Goal: Transaction & Acquisition: Purchase product/service

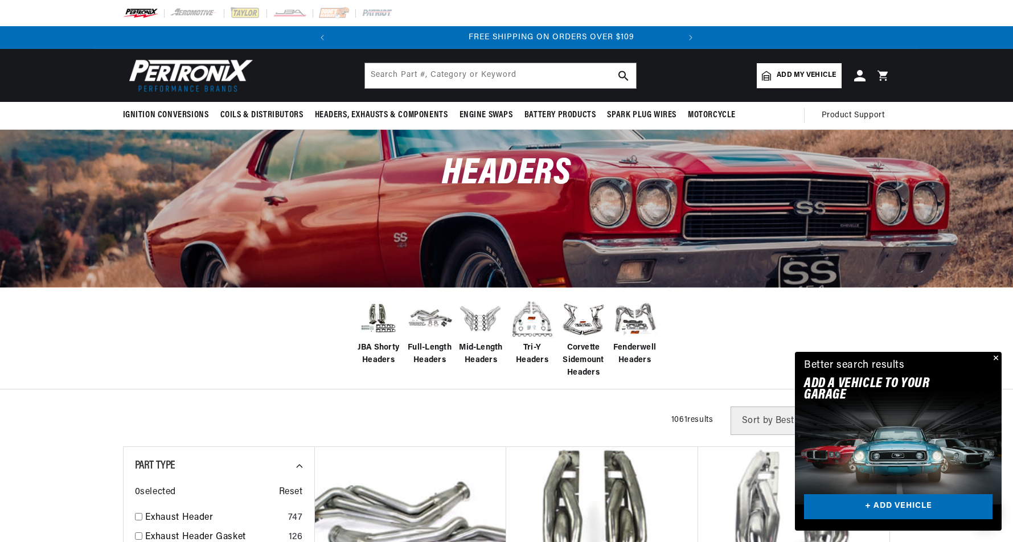
scroll to position [0, 345]
click at [581, 366] on span "Corvette Sidemount Headers" at bounding box center [584, 361] width 46 height 38
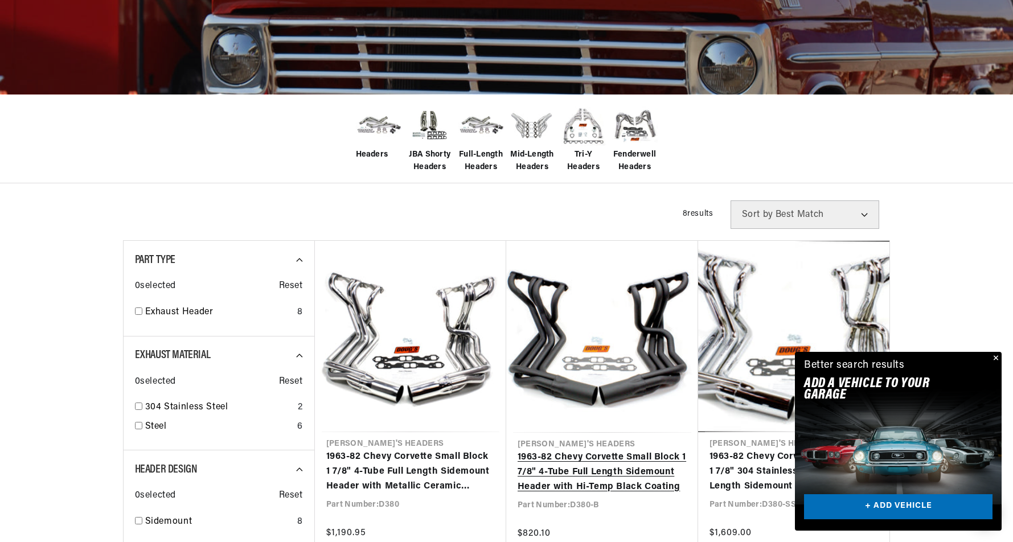
scroll to position [0, 345]
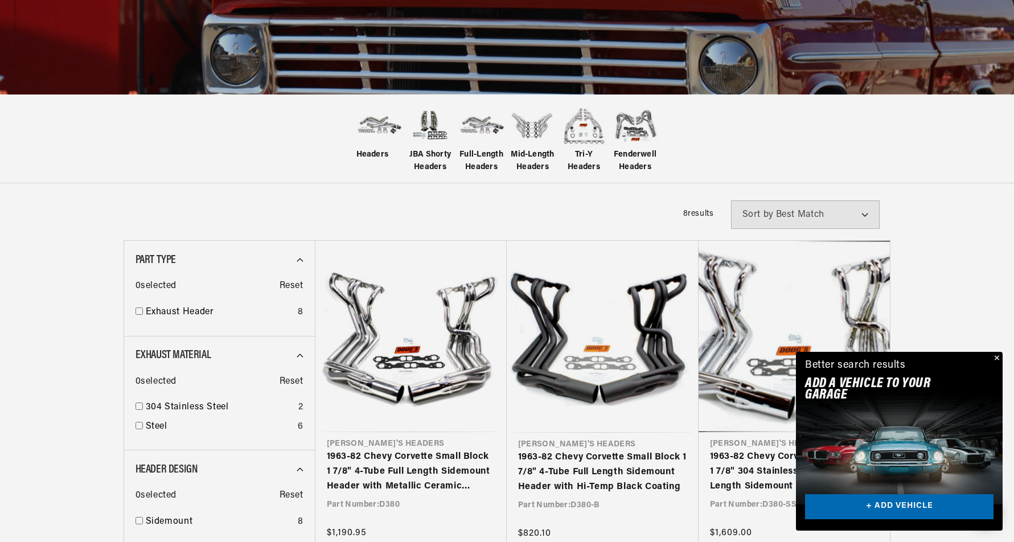
click at [996, 359] on div "Close dialog FIND THE RIGHT PARTS Take our quick quiz using the button below, a…" at bounding box center [507, 271] width 1014 height 542
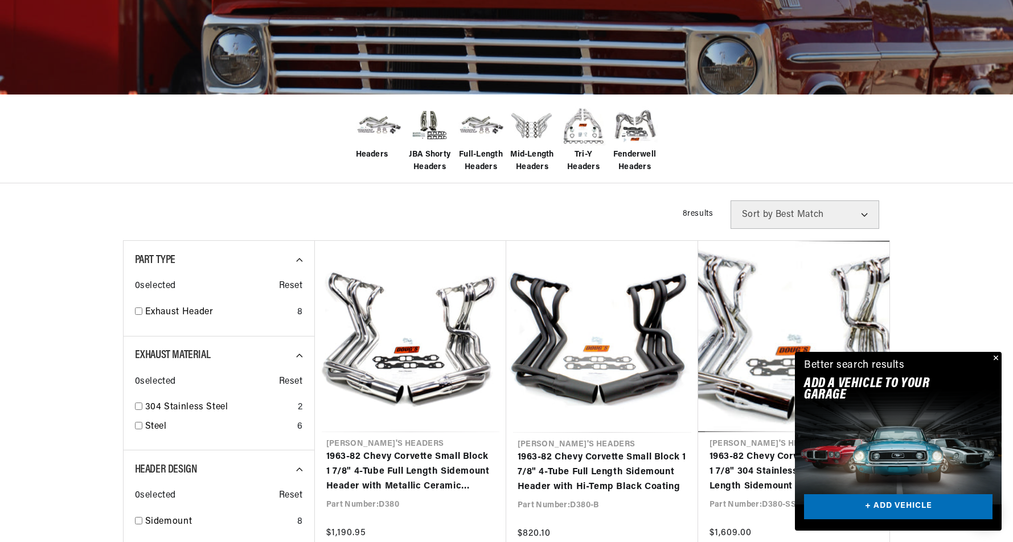
click at [997, 356] on button "Close" at bounding box center [995, 359] width 14 height 14
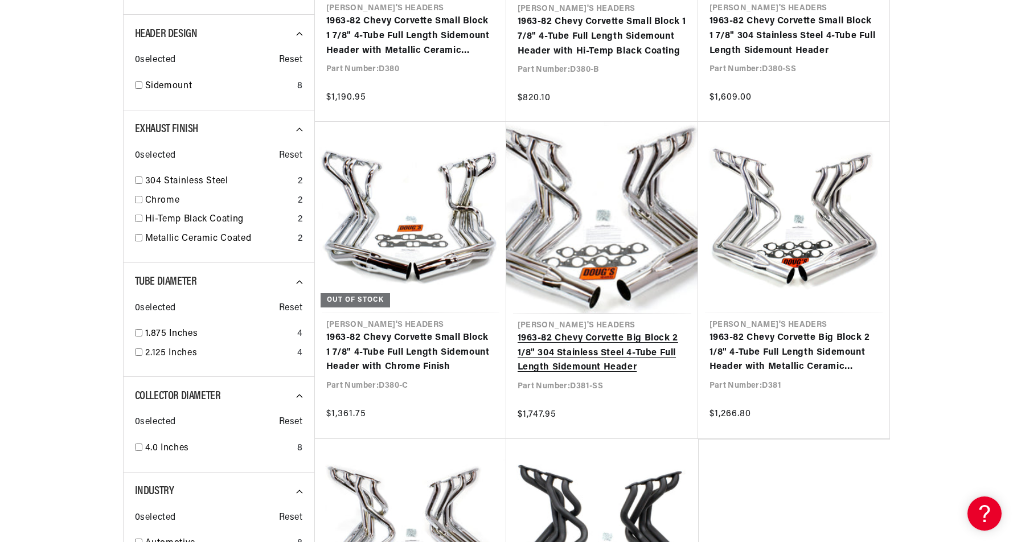
scroll to position [0, 0]
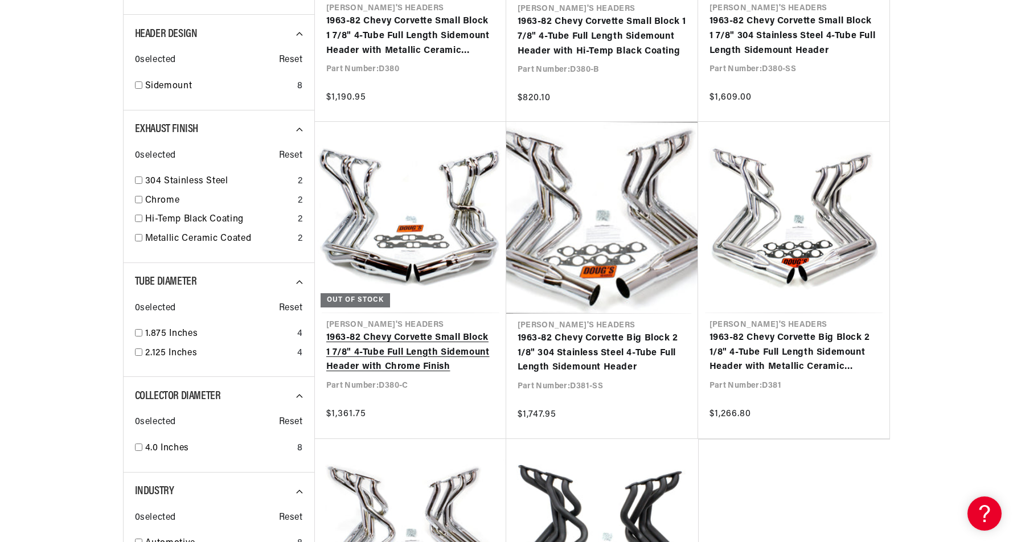
click at [427, 366] on link "1963-82 Chevy Corvette Small Block 1 7/8" 4-Tube Full Length Sidemount Header w…" at bounding box center [410, 353] width 169 height 44
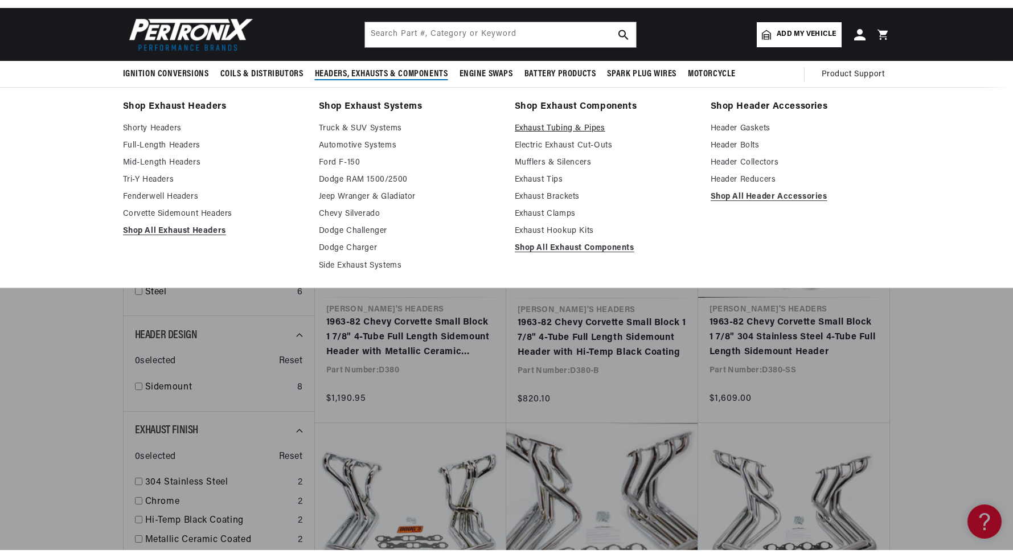
scroll to position [0, 345]
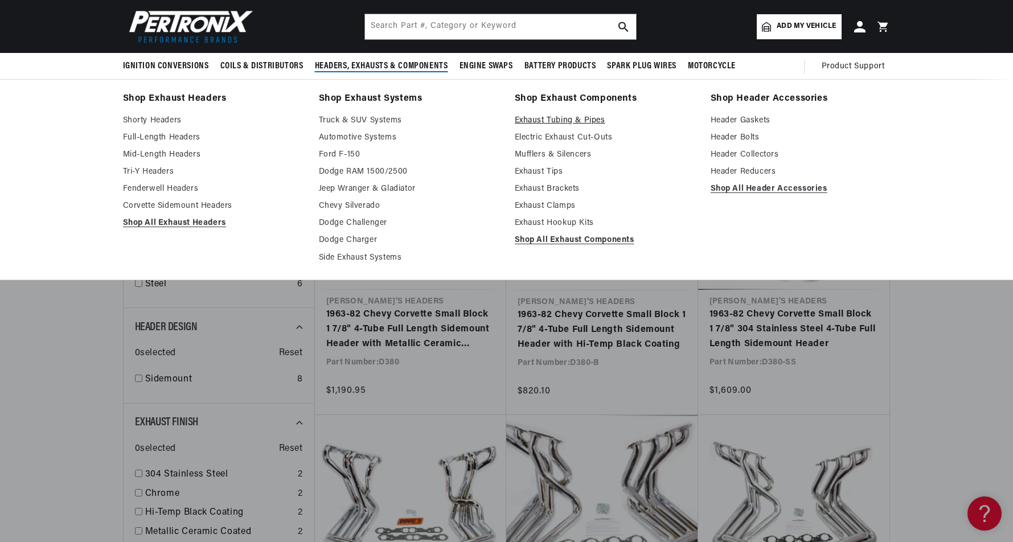
click at [543, 118] on link "Exhaust Tubing & Pipes" at bounding box center [605, 121] width 180 height 14
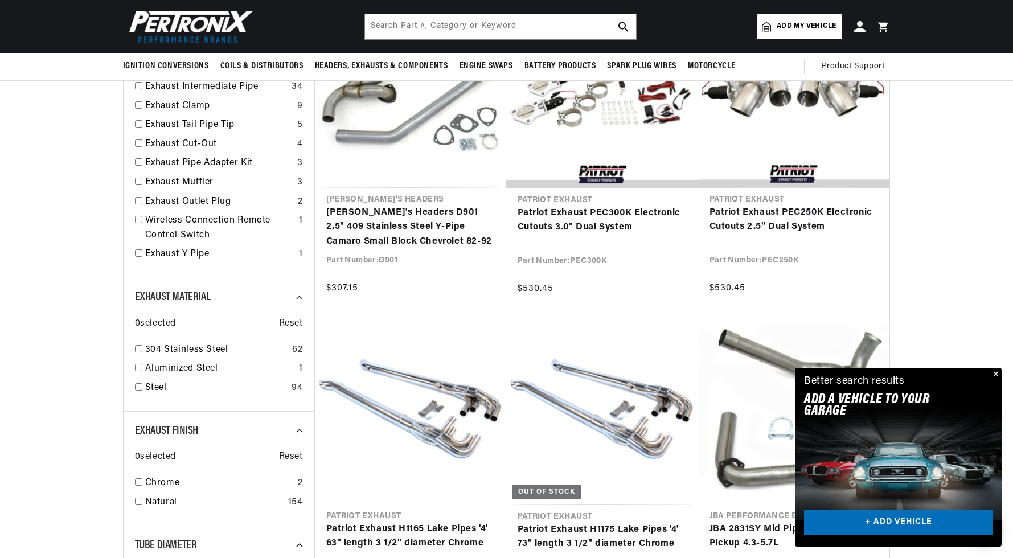
scroll to position [0, 345]
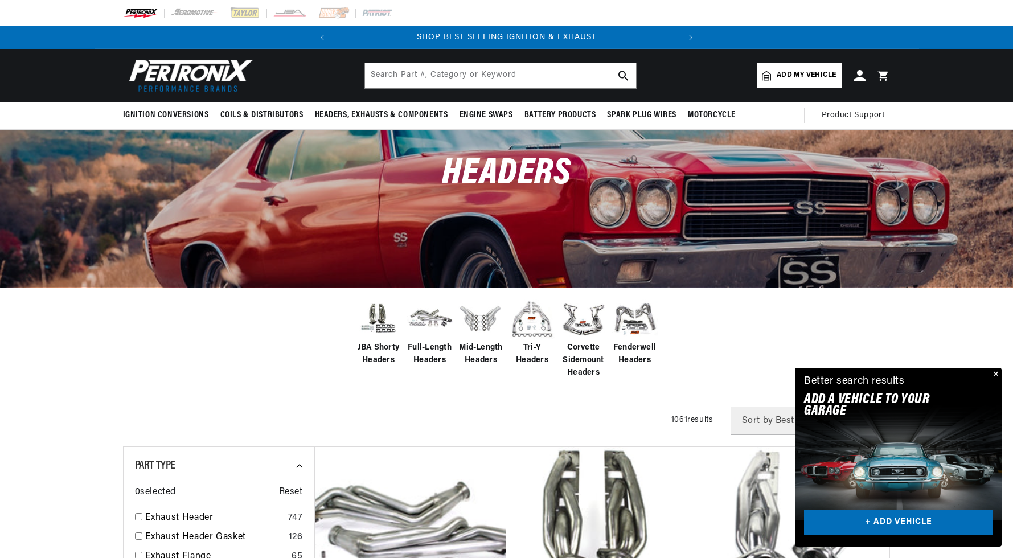
scroll to position [0, 345]
click at [428, 352] on span "Full-Length Headers" at bounding box center [430, 355] width 46 height 26
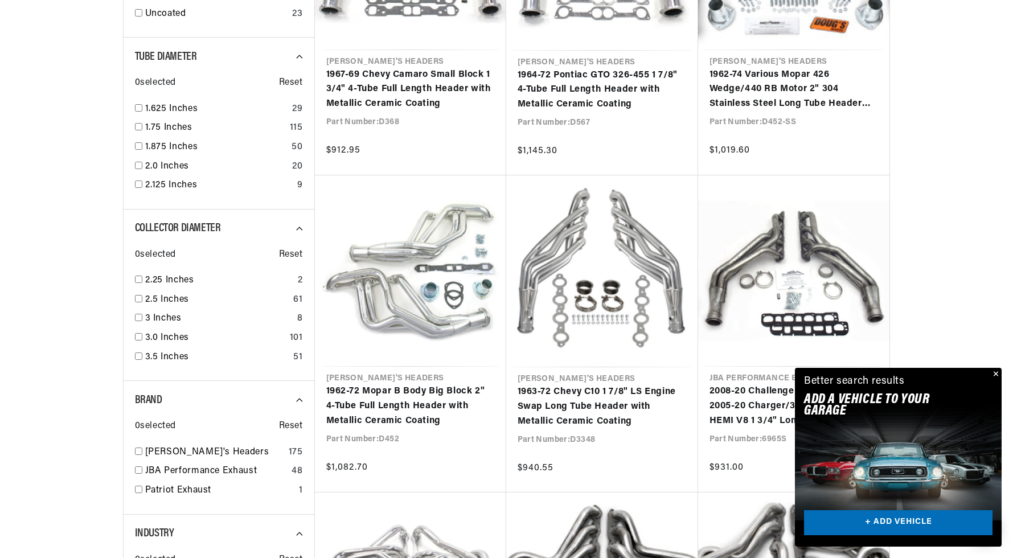
scroll to position [1208, 0]
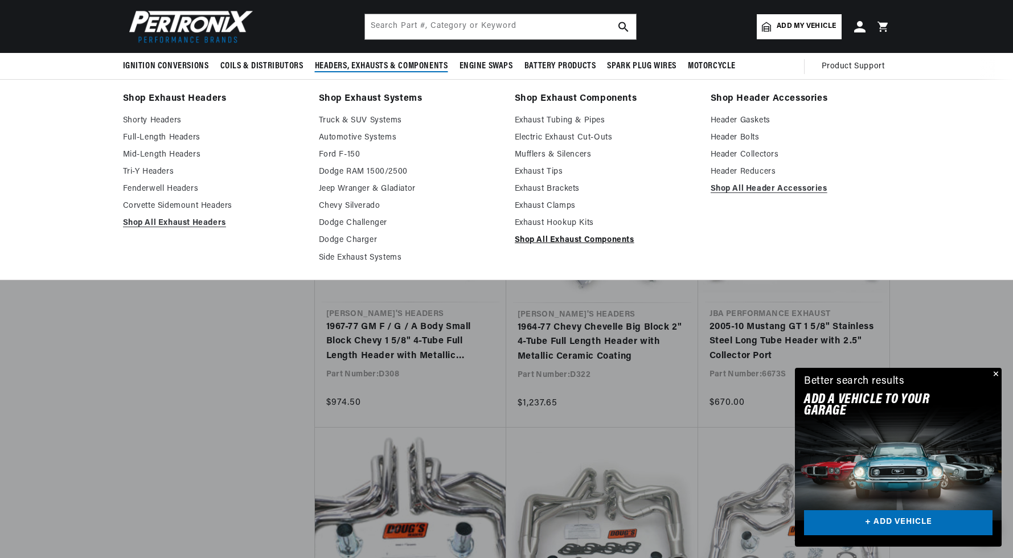
click at [573, 233] on link "Shop All Exhaust Components" at bounding box center [605, 240] width 180 height 14
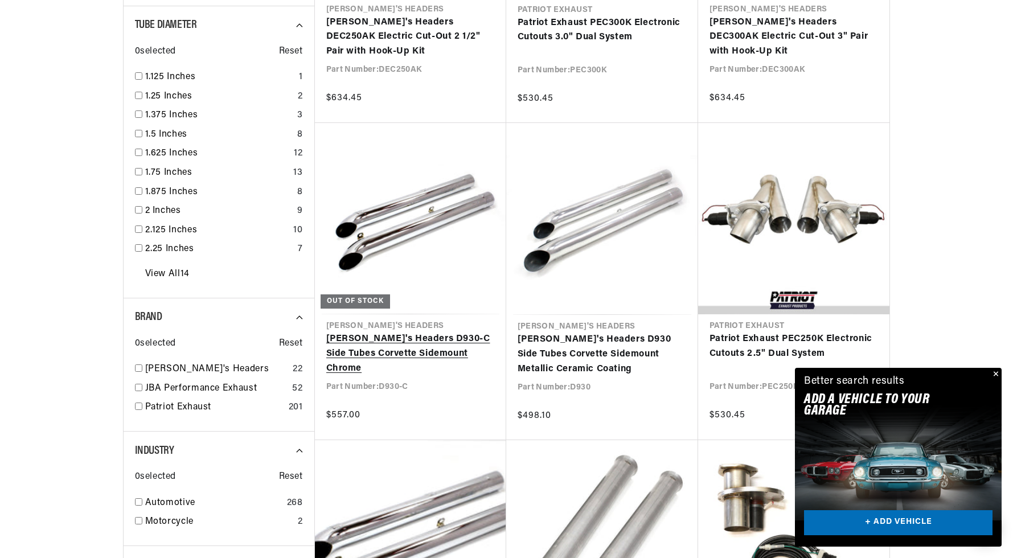
scroll to position [0, 345]
click at [445, 343] on link "Doug's Headers D930-C Side Tubes Corvette Sidemount Chrome" at bounding box center [410, 354] width 169 height 44
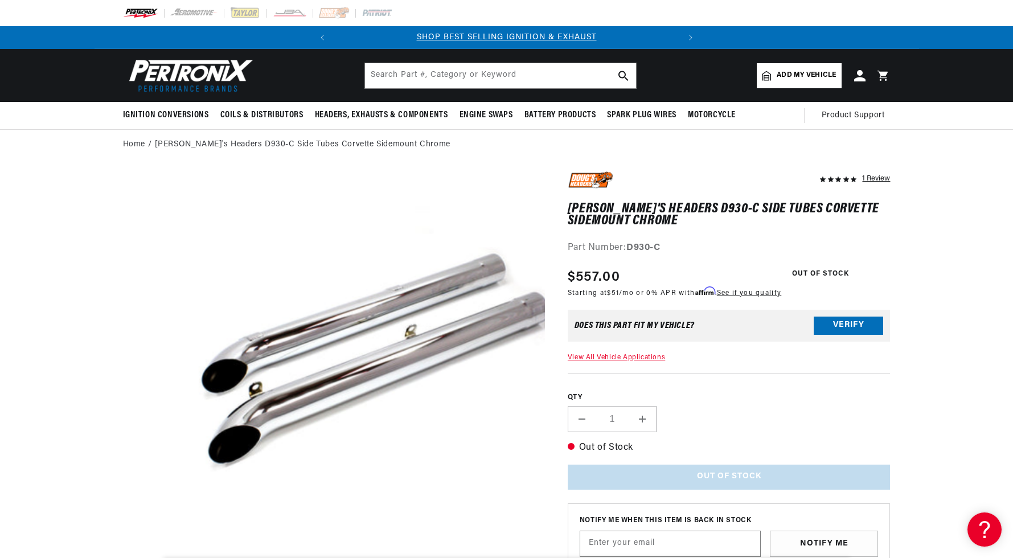
click at [854, 322] on button "Verify" at bounding box center [848, 326] width 69 height 18
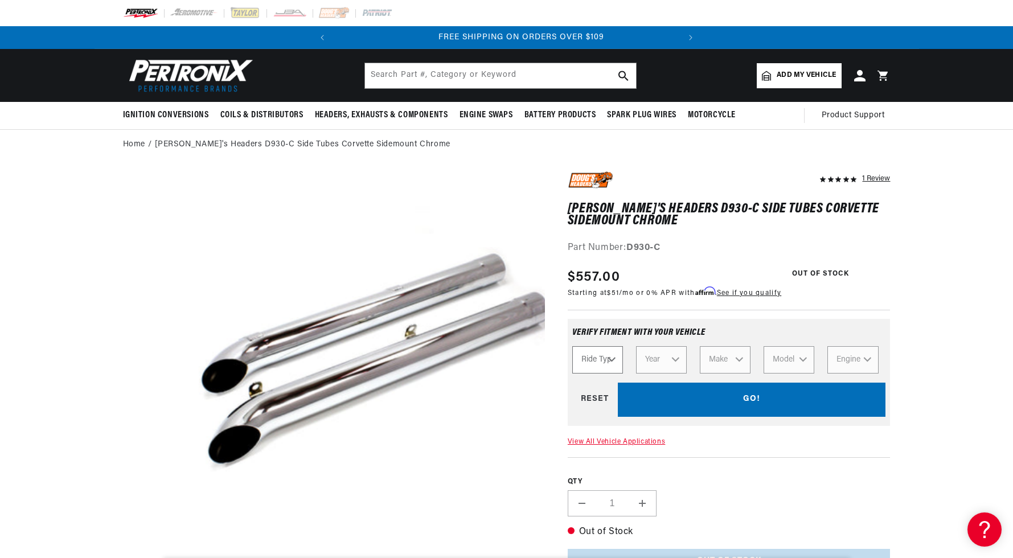
scroll to position [0, 345]
select select "Automotive"
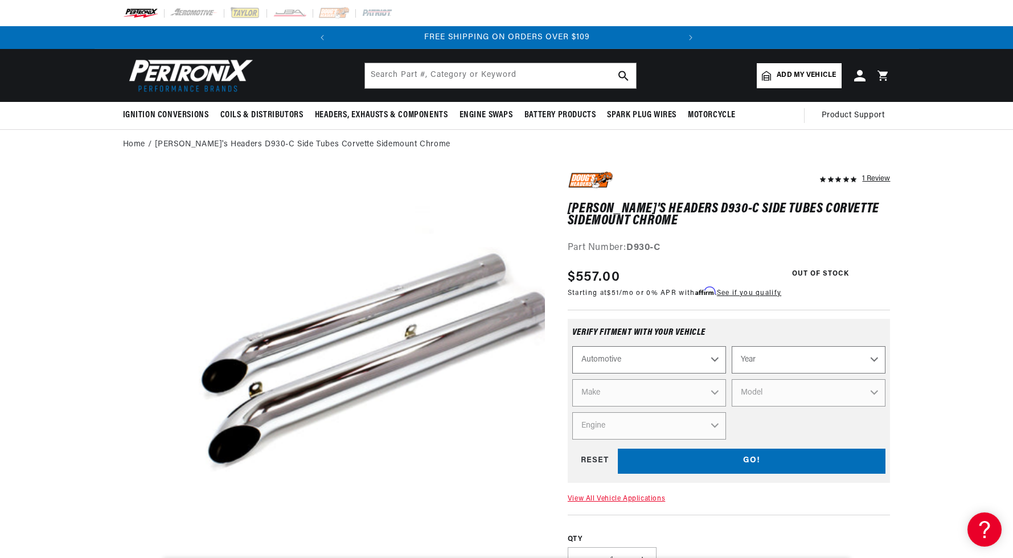
scroll to position [0, 0]
select select "1969"
select select "Chevrolet"
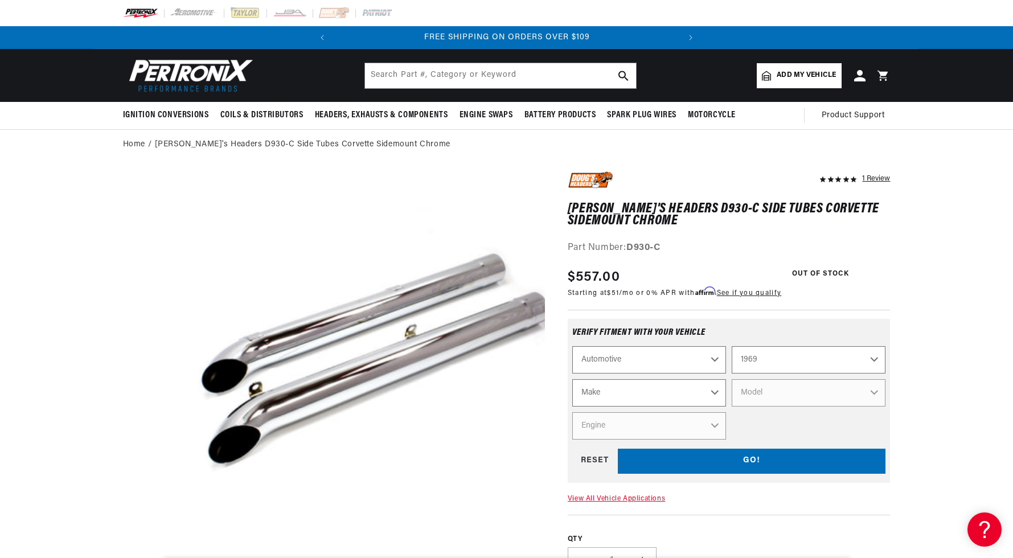
select select "Chevrolet"
select select "Corvette"
select select "350cid-5.7L"
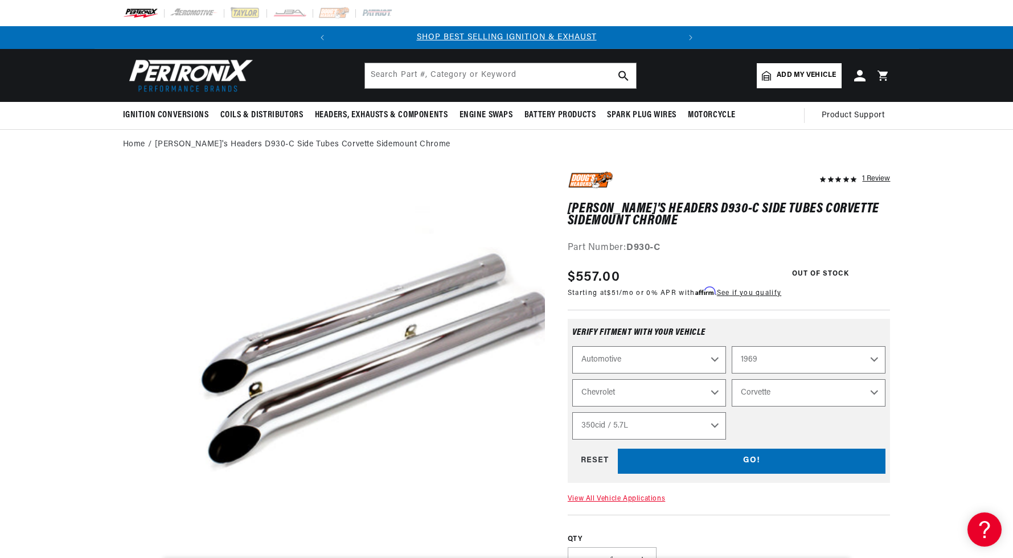
select select "Engine"
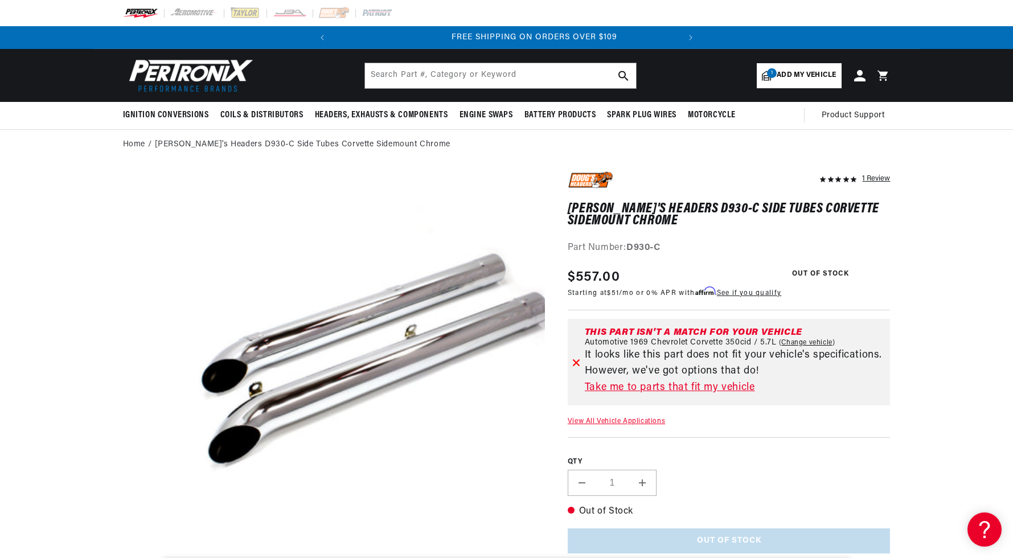
scroll to position [0, 345]
click at [671, 388] on link "Take me to parts that fit my vehicle" at bounding box center [735, 388] width 301 height 17
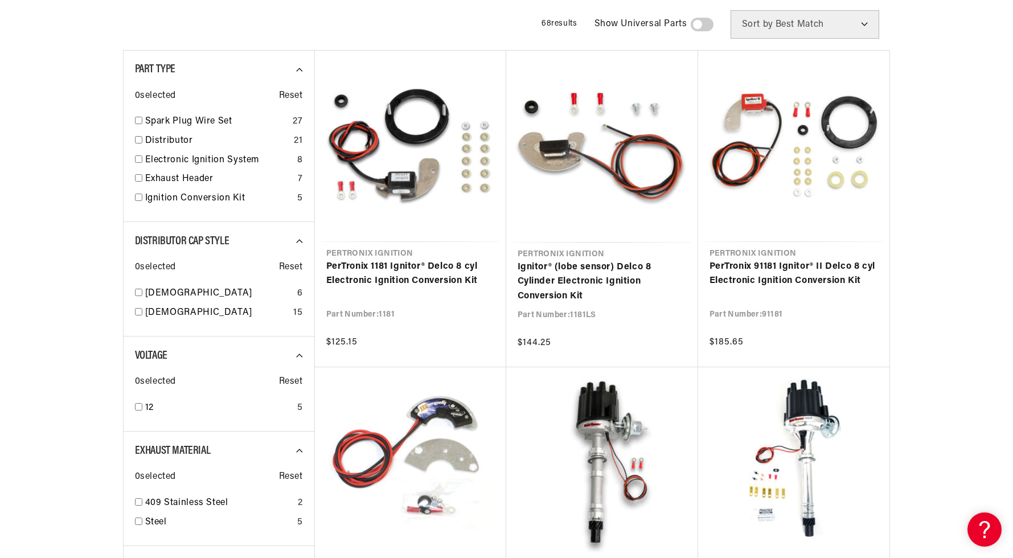
scroll to position [388, 0]
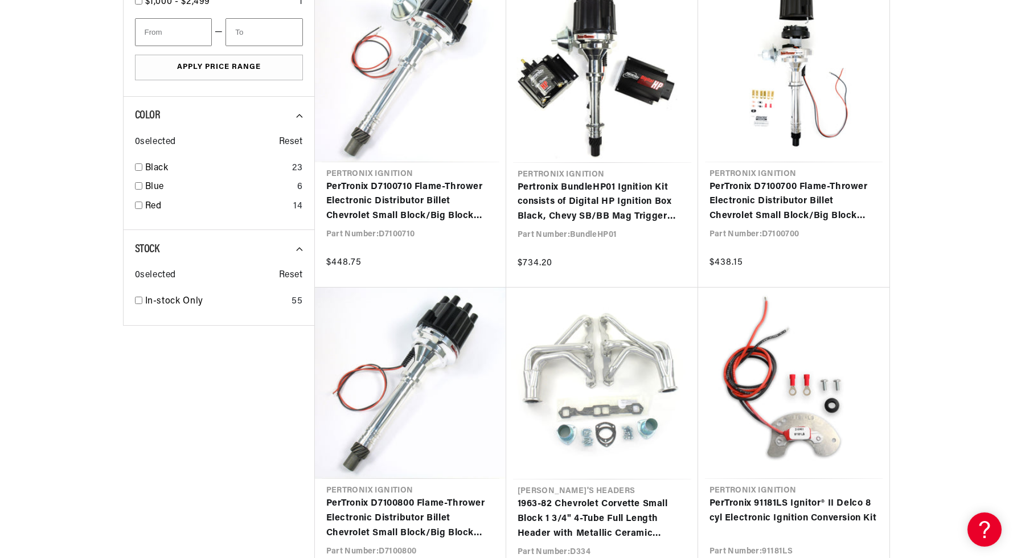
scroll to position [2273, 0]
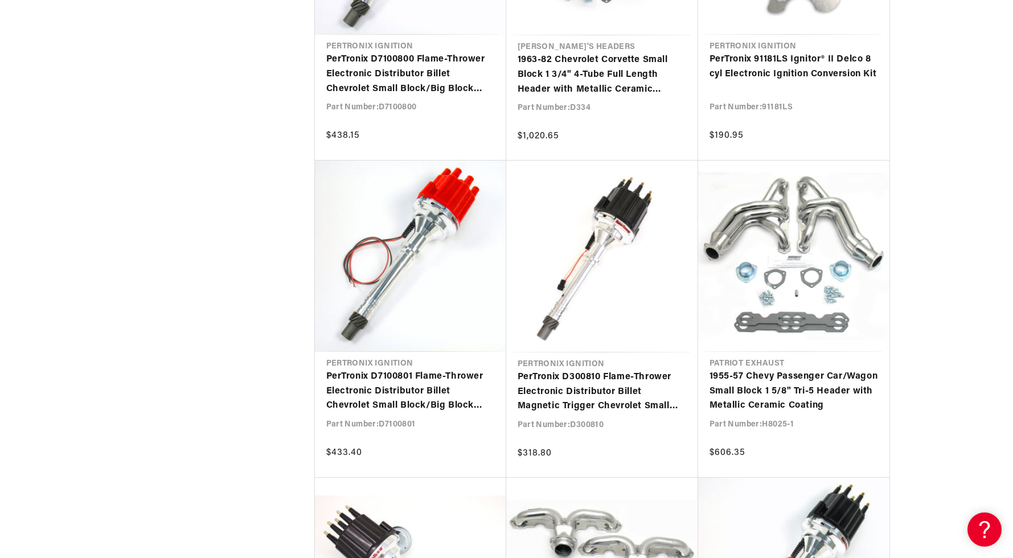
scroll to position [2450, 0]
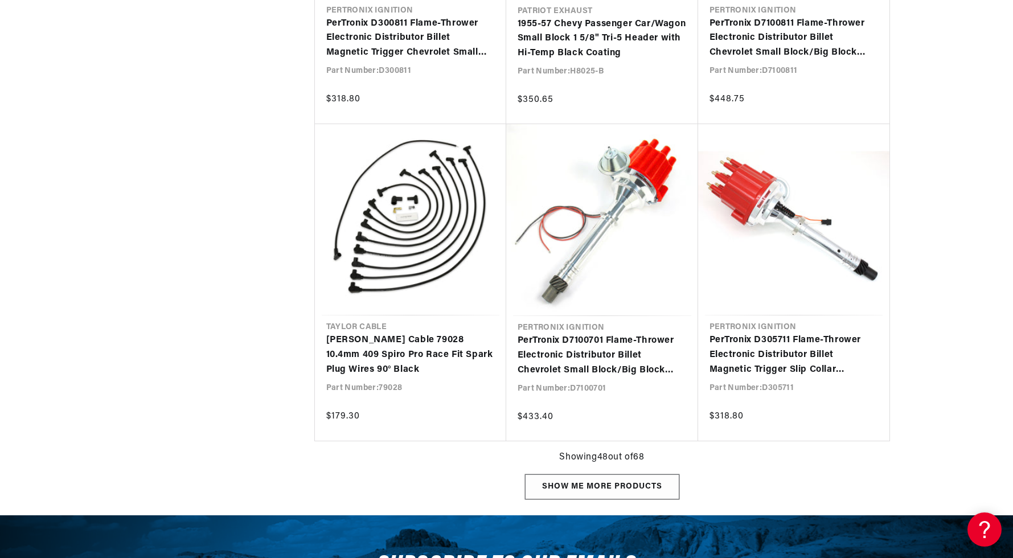
click at [644, 482] on div "Show me more products" at bounding box center [602, 487] width 154 height 26
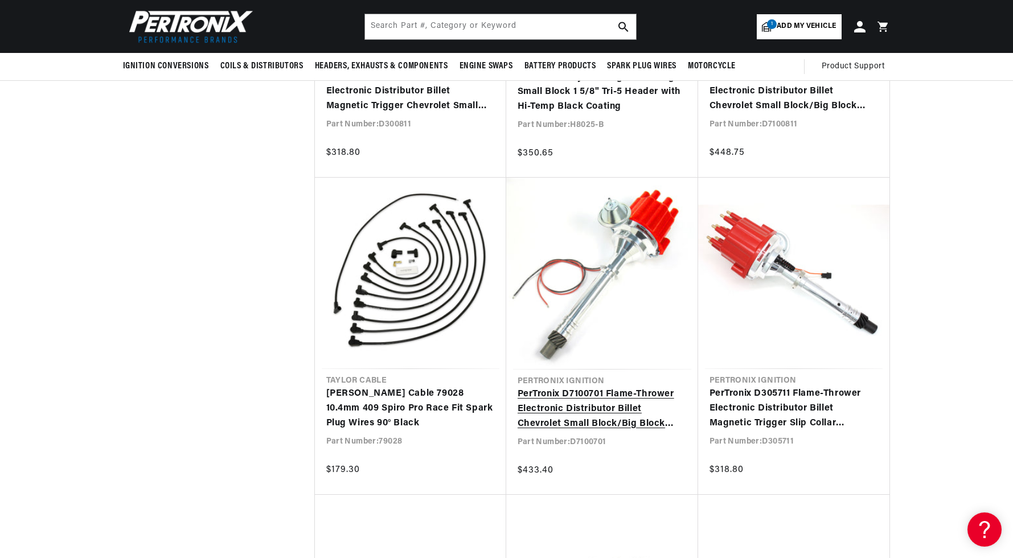
scroll to position [0, 345]
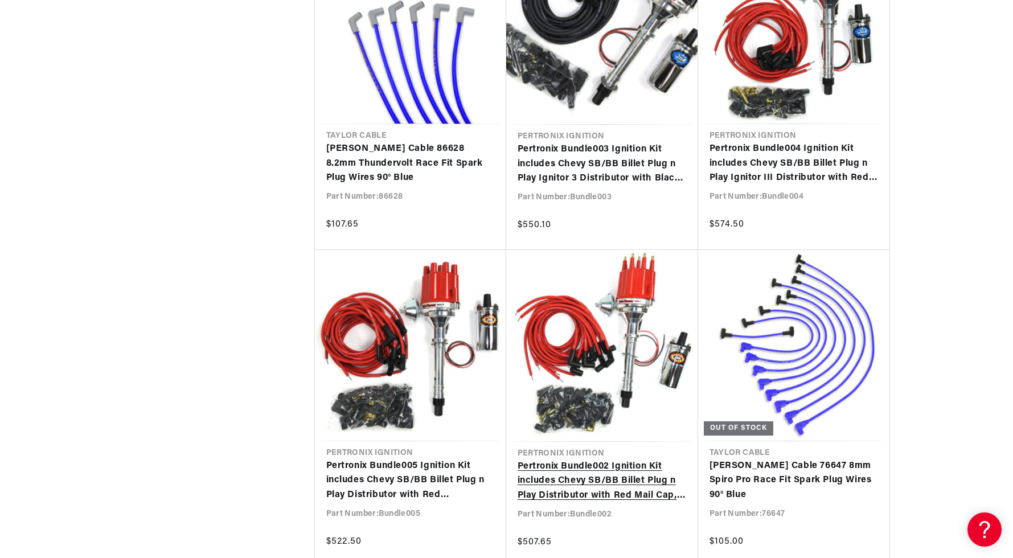
scroll to position [4982, 0]
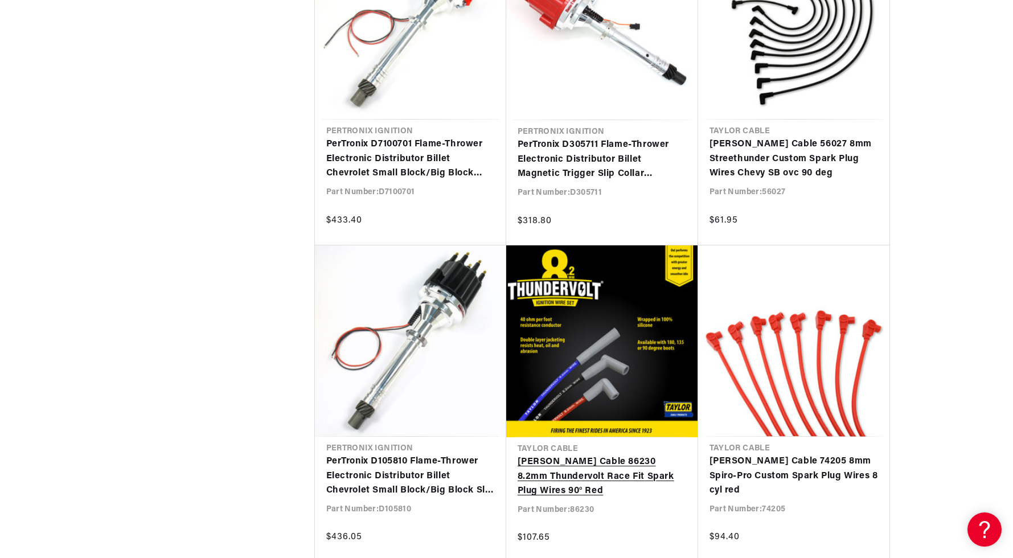
scroll to position [0, 345]
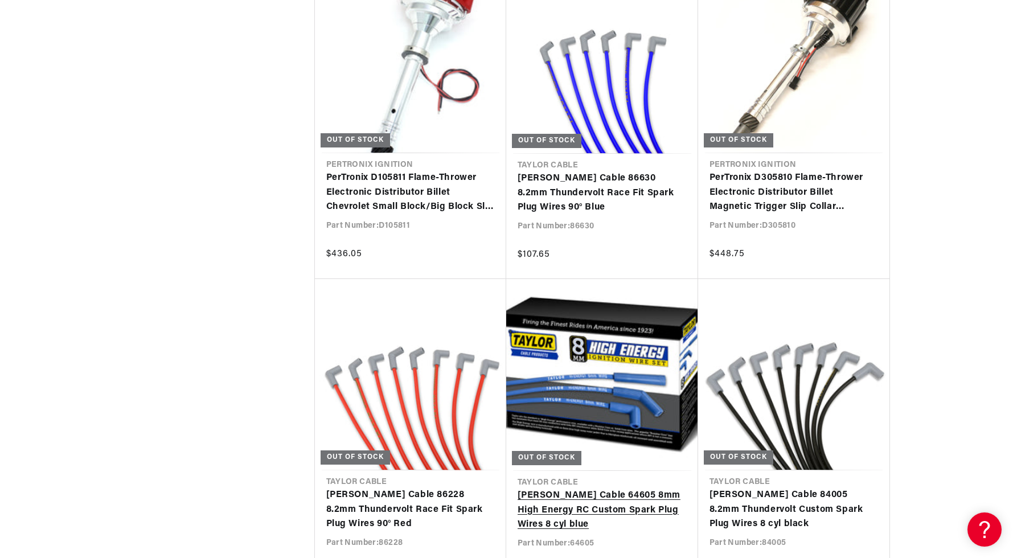
scroll to position [20440, 0]
